Goal: Information Seeking & Learning: Learn about a topic

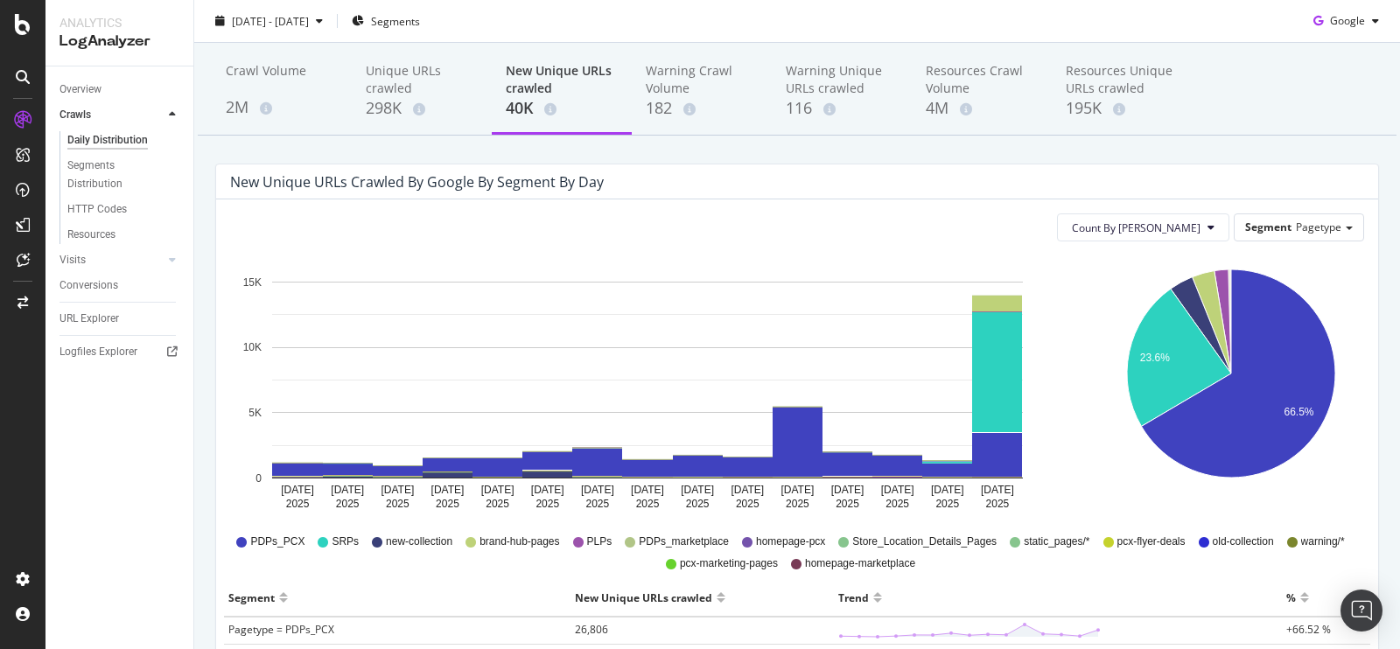
scroll to position [24, 0]
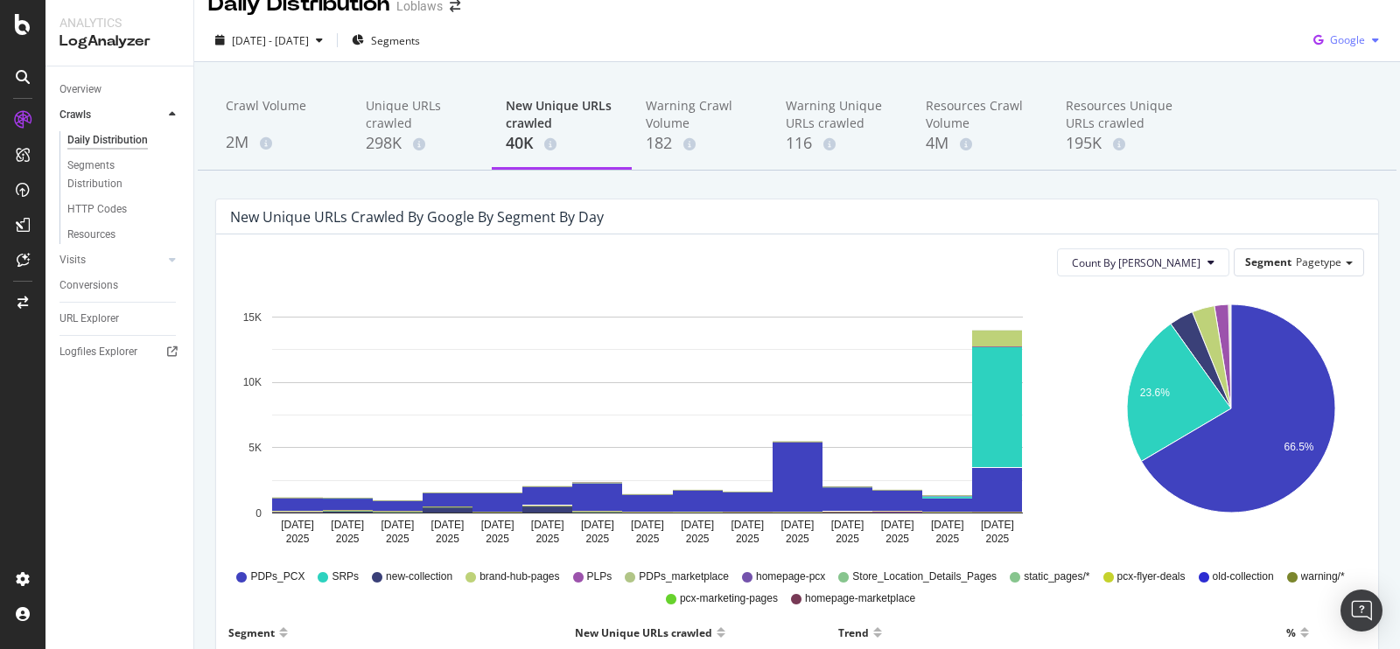
click at [1330, 41] on span "Google" at bounding box center [1347, 39] width 35 height 15
click at [1318, 133] on span "OpenAI" at bounding box center [1345, 140] width 65 height 16
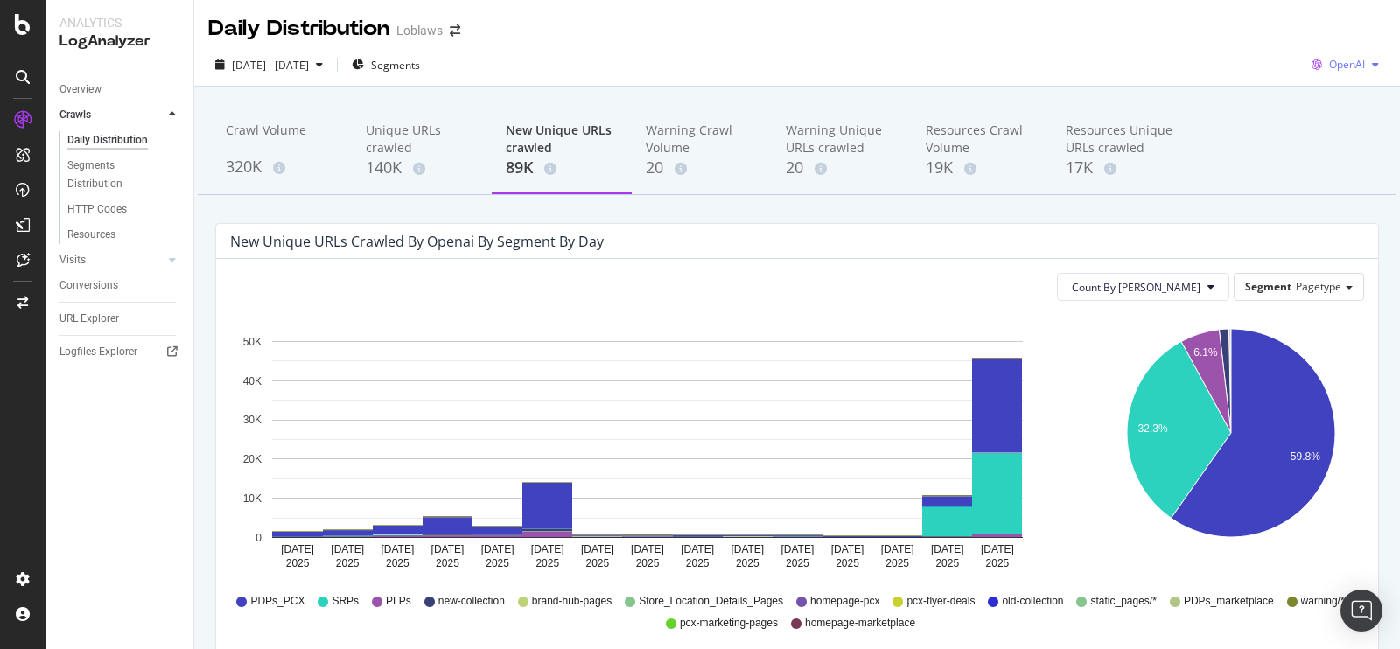
click at [1353, 55] on div "OpenAI" at bounding box center [1345, 65] width 81 height 26
click at [1316, 92] on span "Google" at bounding box center [1344, 100] width 65 height 16
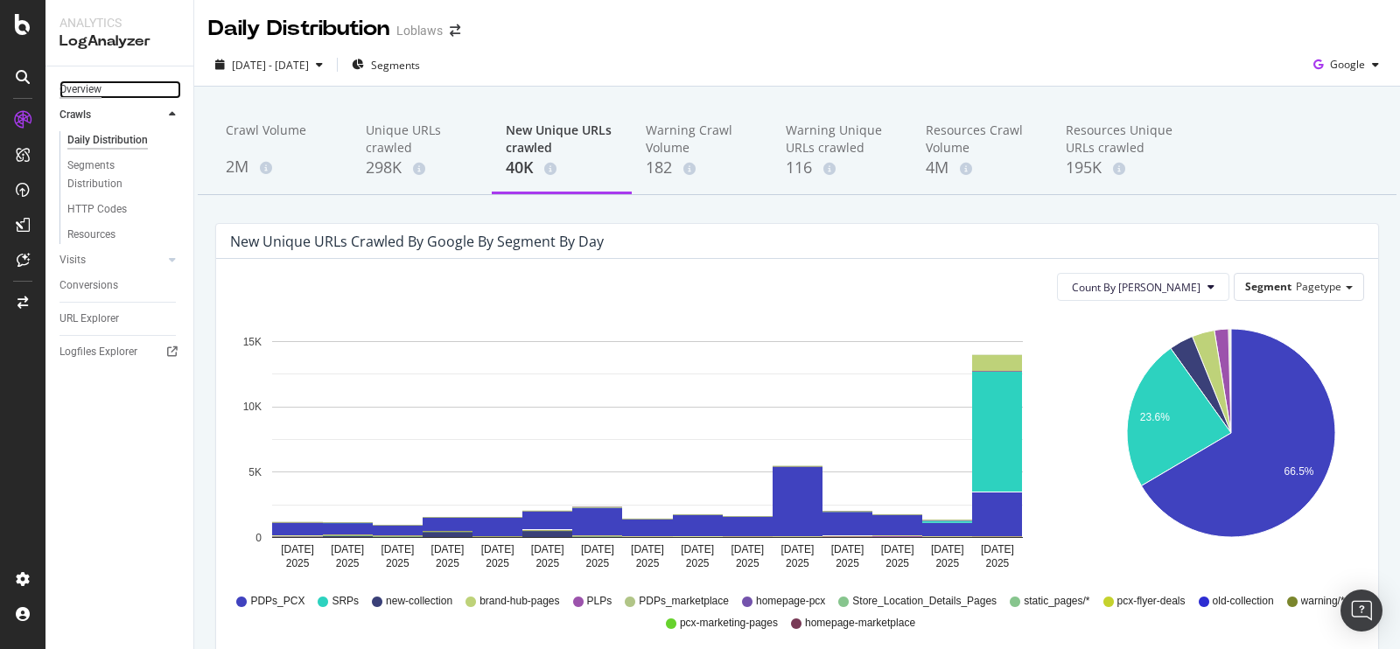
click at [70, 98] on div "Overview" at bounding box center [80, 89] width 42 height 18
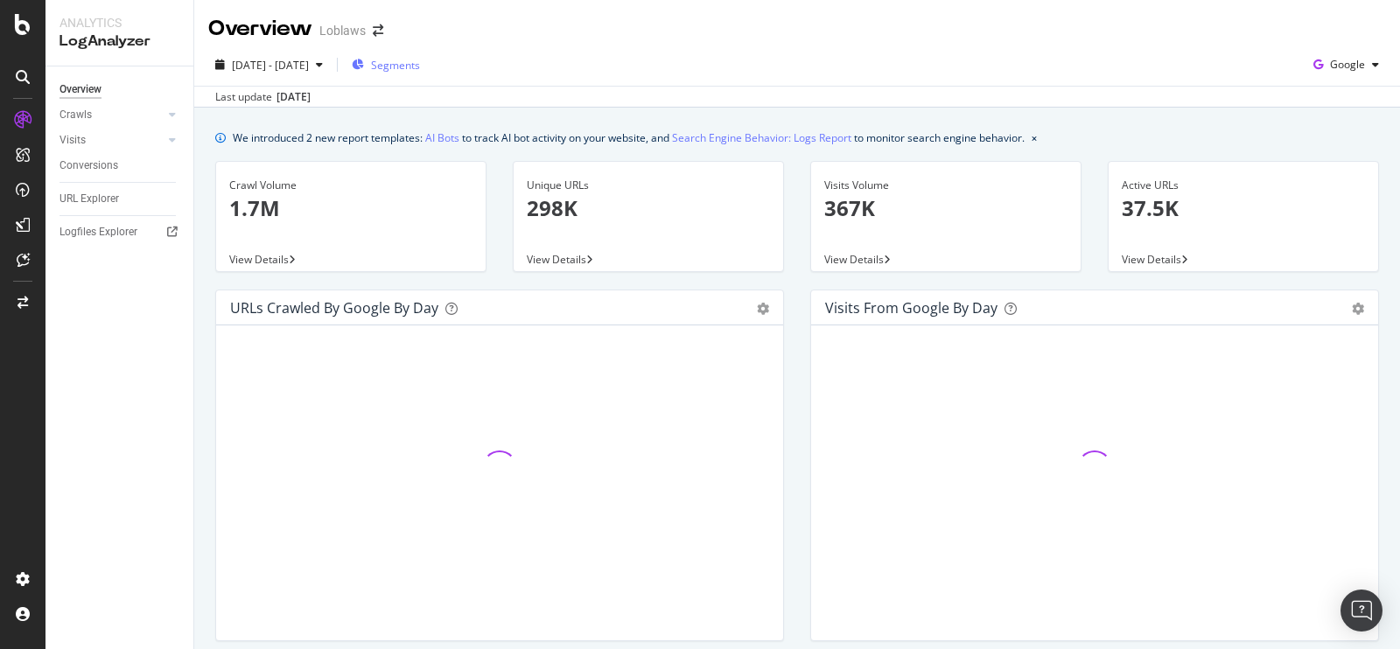
click at [420, 63] on span "Segments" at bounding box center [395, 65] width 49 height 15
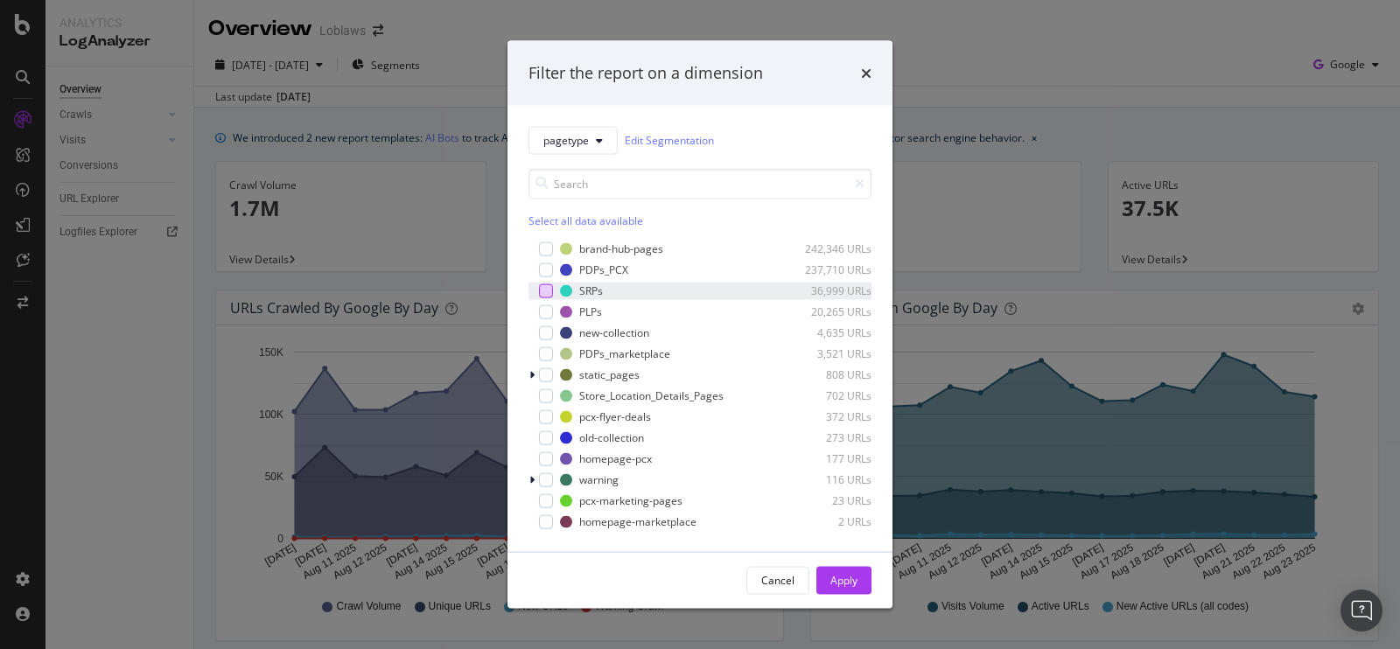
click at [543, 286] on div "modal" at bounding box center [546, 290] width 14 height 14
click at [839, 581] on div "Apply" at bounding box center [843, 580] width 27 height 15
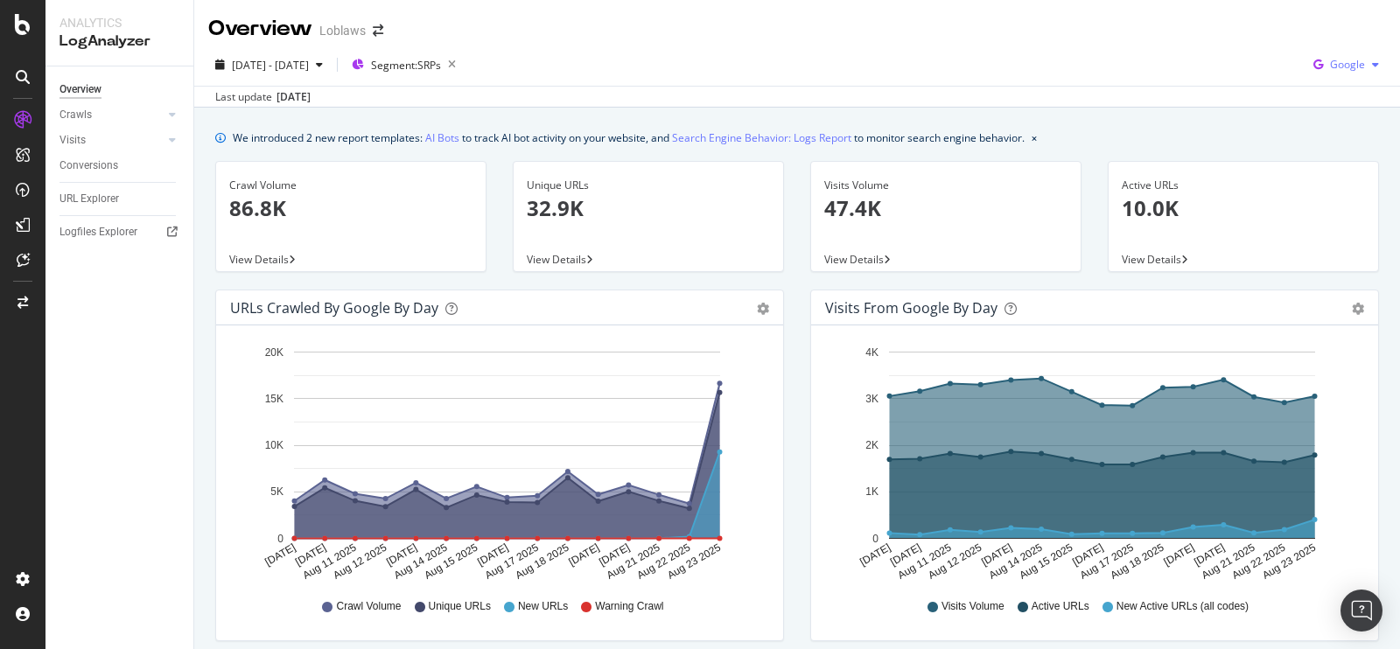
click at [1332, 63] on span "Google" at bounding box center [1347, 64] width 35 height 15
click at [1319, 160] on span "OpenAI" at bounding box center [1345, 165] width 65 height 16
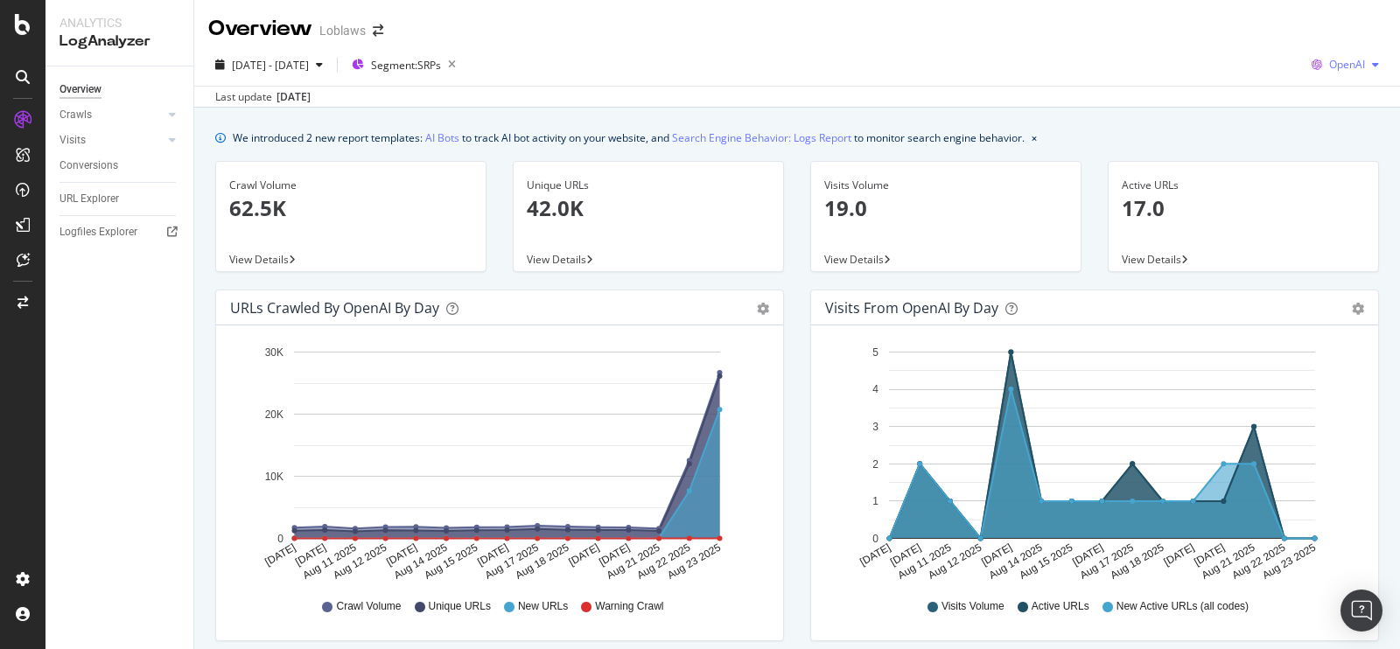
click at [1313, 62] on icon "button" at bounding box center [1317, 64] width 24 height 24
click at [1313, 99] on span "Google" at bounding box center [1344, 100] width 65 height 16
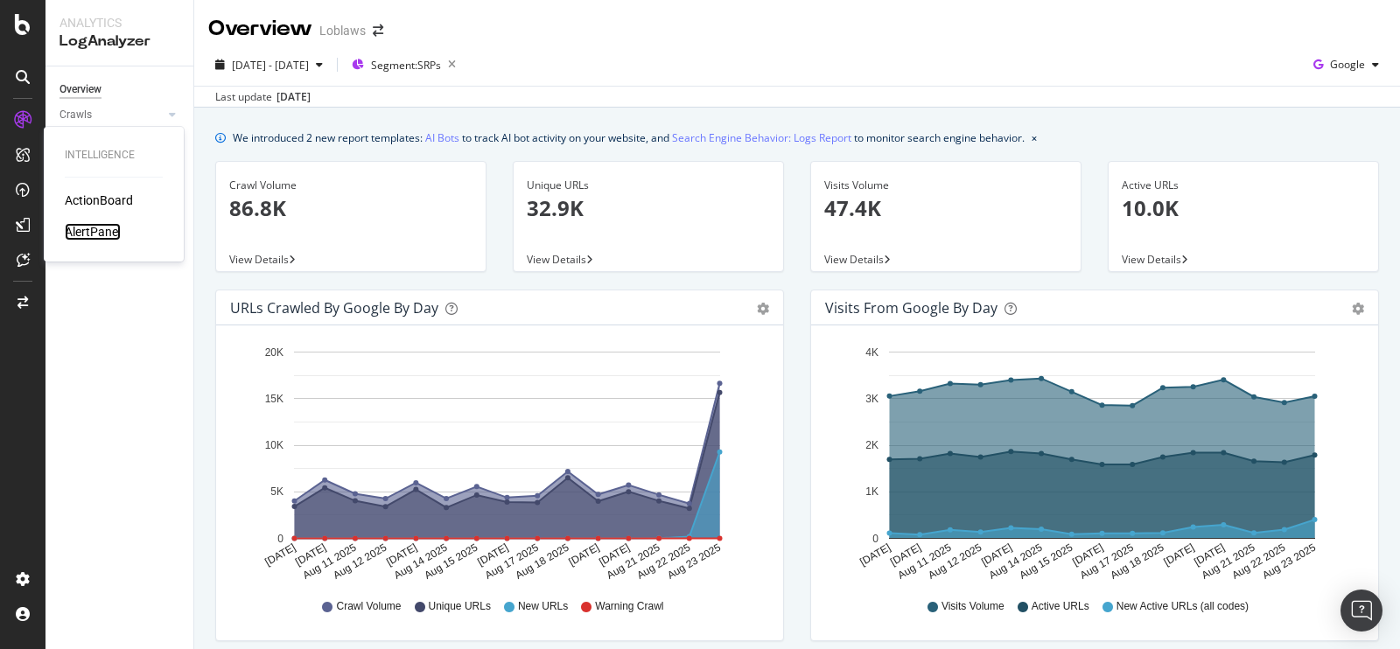
click at [79, 226] on div "AlertPanel" at bounding box center [93, 231] width 56 height 17
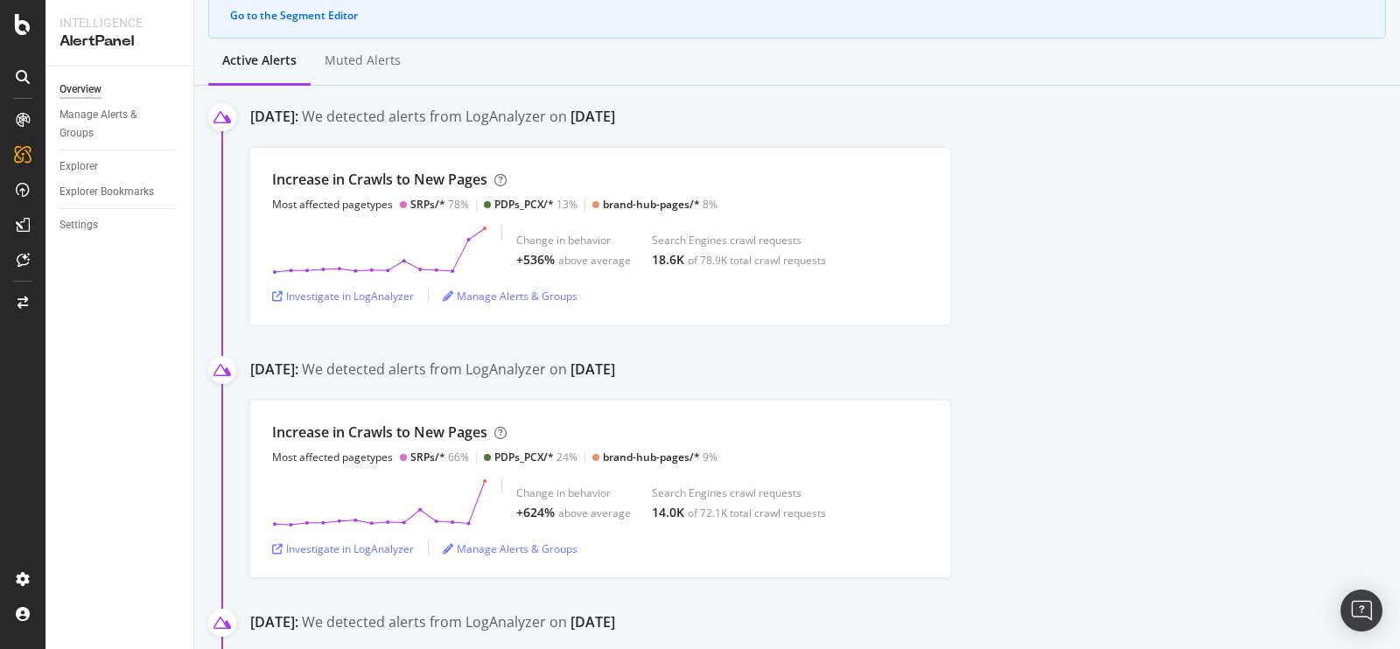
scroll to position [208, 0]
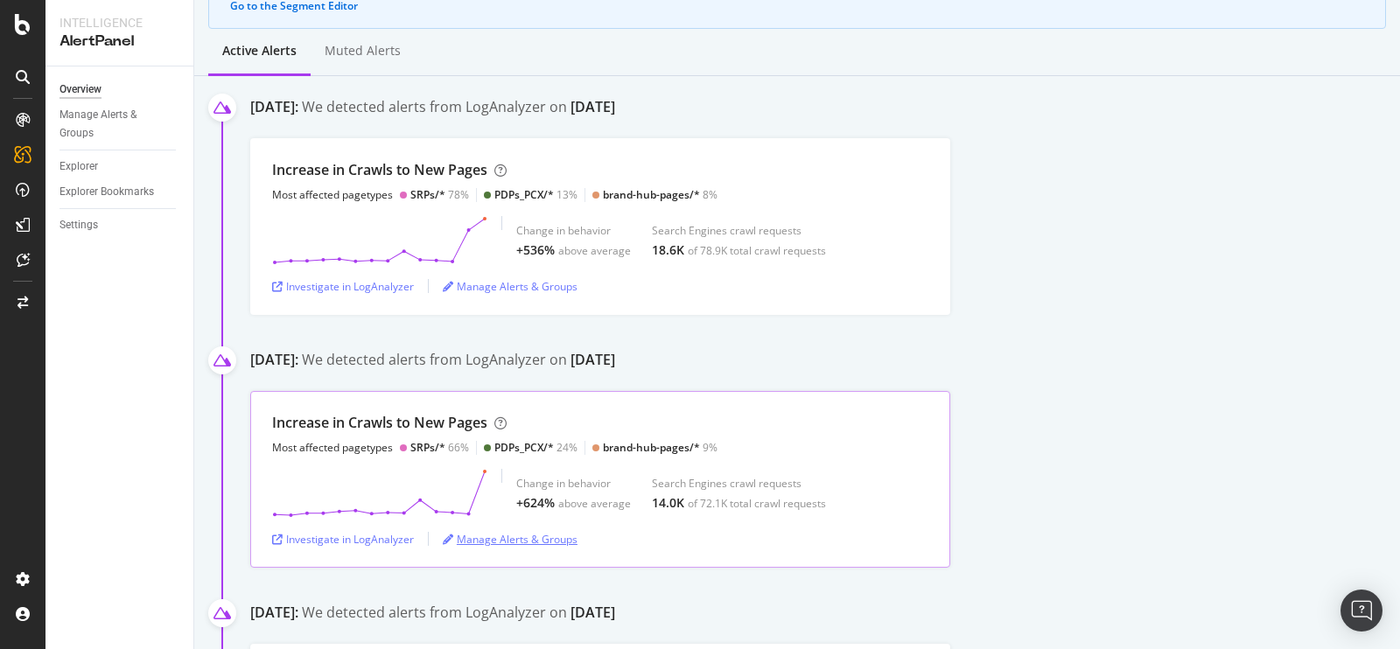
click at [535, 536] on div "Manage Alerts & Groups" at bounding box center [510, 539] width 135 height 15
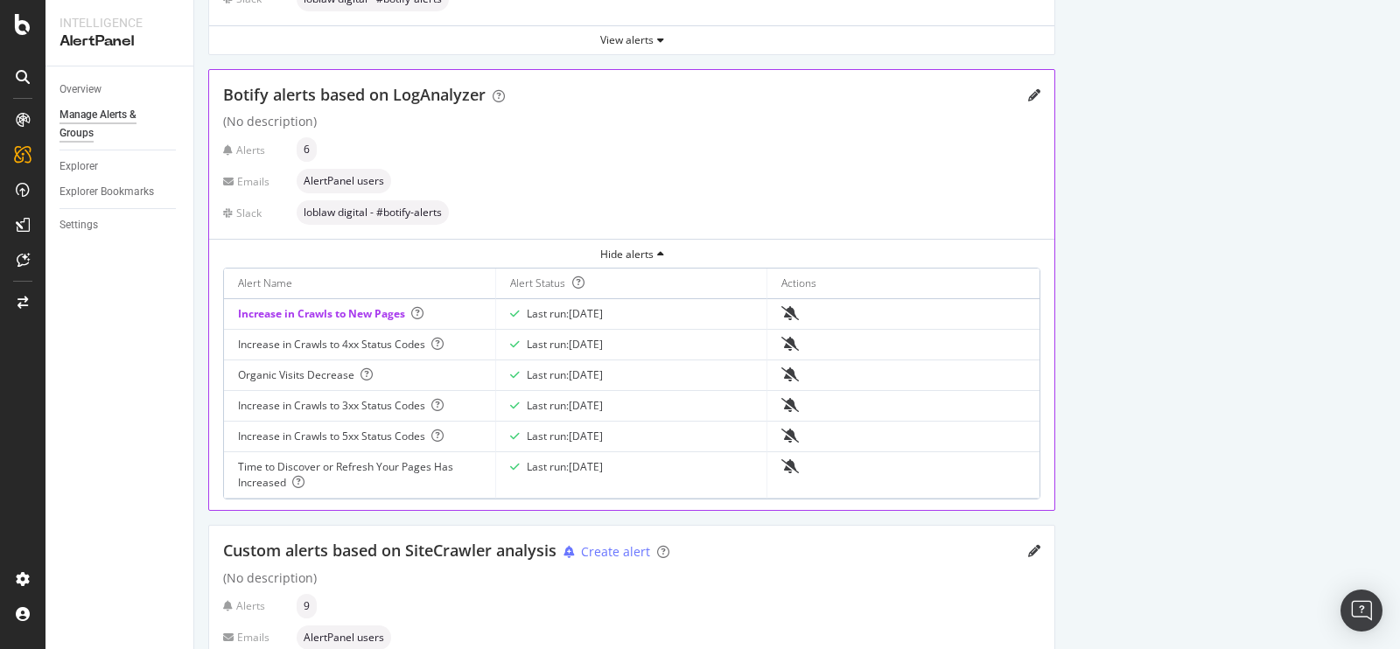
scroll to position [538, 0]
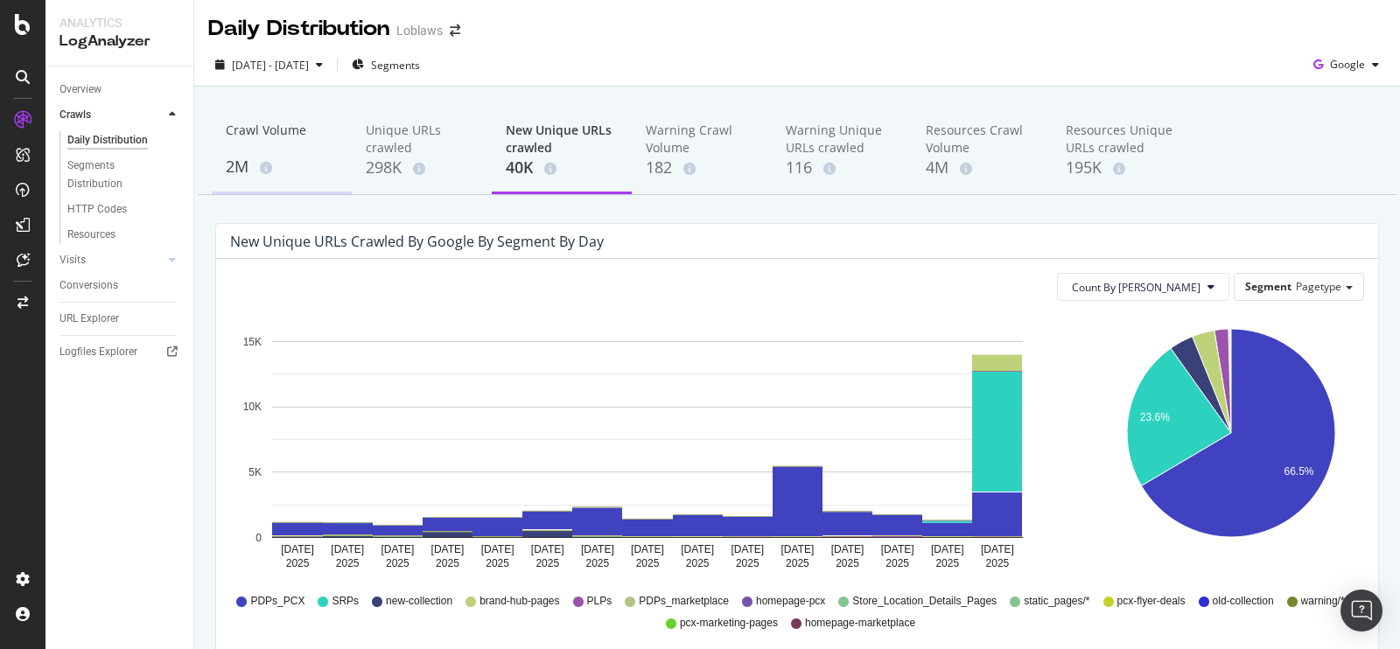
click at [248, 146] on div "Crawl Volume" at bounding box center [282, 138] width 112 height 33
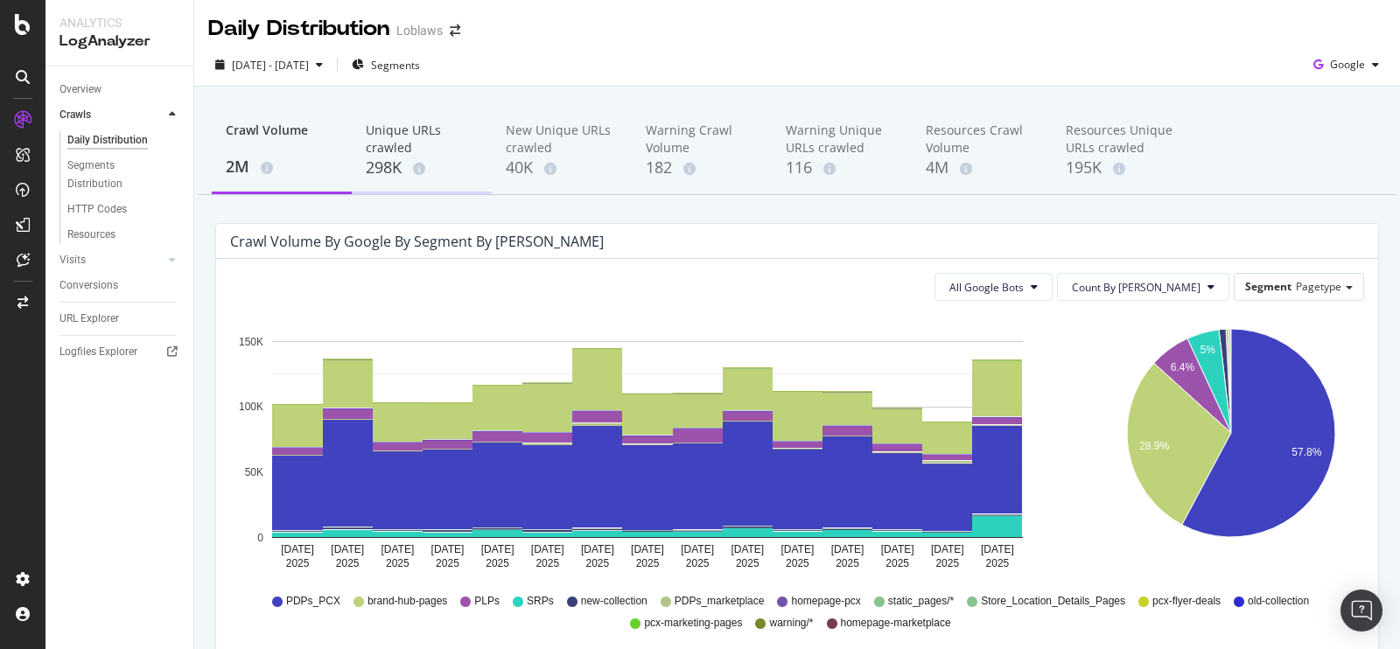
click at [420, 154] on div "Unique URLs crawled" at bounding box center [422, 139] width 112 height 35
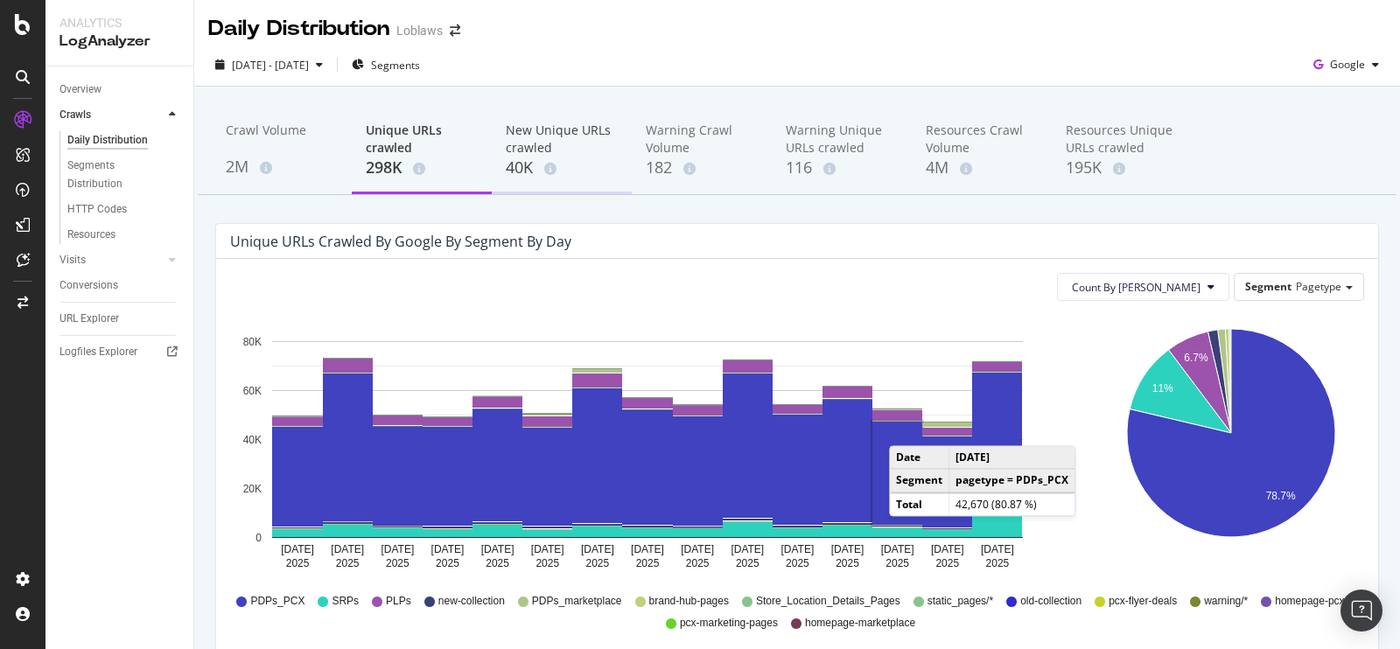
click at [570, 131] on div "New Unique URLs crawled" at bounding box center [562, 139] width 112 height 35
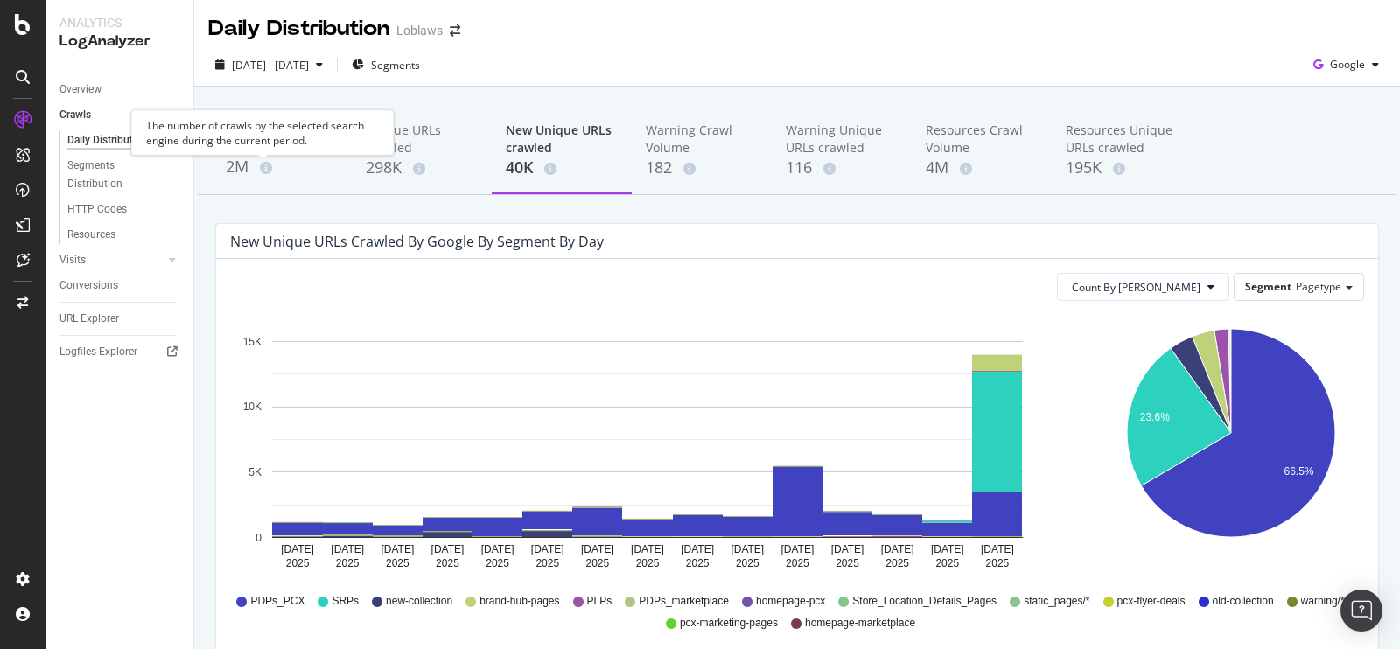
click at [236, 129] on div "The number of crawls by the selected search engine during the current period." at bounding box center [262, 131] width 262 height 45
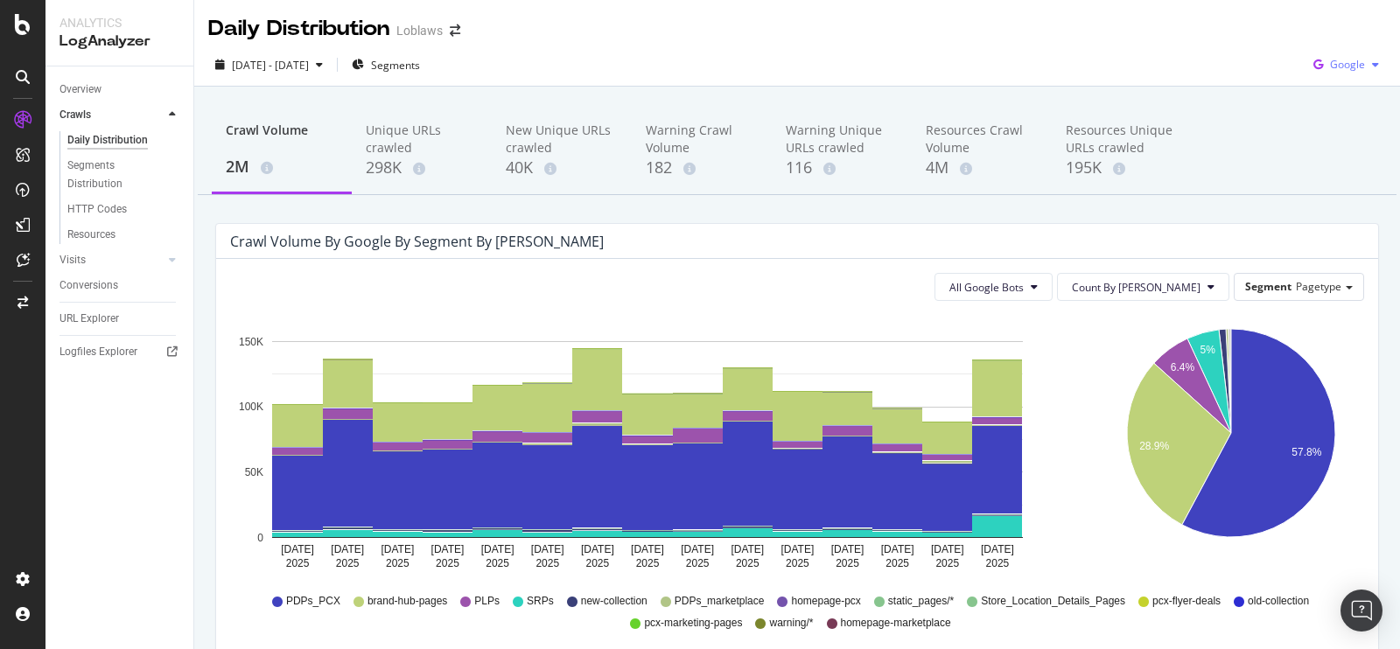
click at [1346, 63] on span "Google" at bounding box center [1347, 64] width 35 height 15
click at [1315, 164] on span "OpenAI" at bounding box center [1345, 165] width 65 height 16
